Goal: Transaction & Acquisition: Purchase product/service

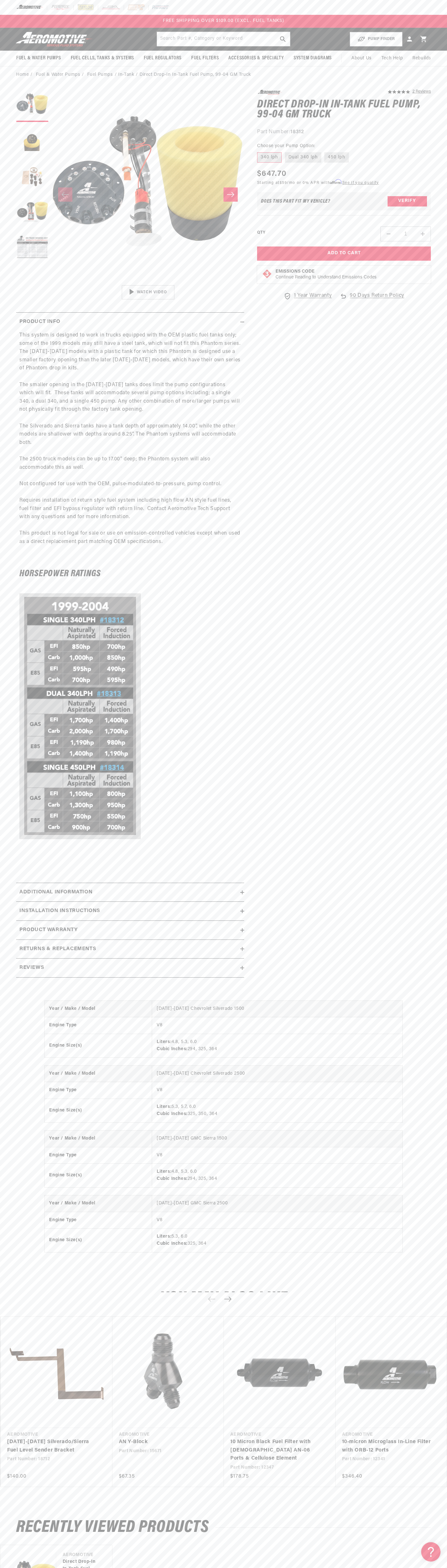
click at [193, 24] on span "FREE SHIPPING OVER $109.00 (EXCL. FUEL TANKS)" at bounding box center [224, 21] width 121 height 5
click at [423, 825] on div "5.0 star rating 2 Reviews Direct Drop-In In-Tank Fuel Pump, 99-04 GM Truck Dire…" at bounding box center [337, 537] width 186 height 894
click at [217, 1562] on html "Skip to content Your cart Your cart is empty Loading... You may also like Subto…" at bounding box center [224, 784] width 447 height 1568
click at [23, 511] on p "This system is designed to work in trucks equipped with the OEM plastic fuel ta…" at bounding box center [130, 443] width 222 height 223
